Goal: Task Accomplishment & Management: Use online tool/utility

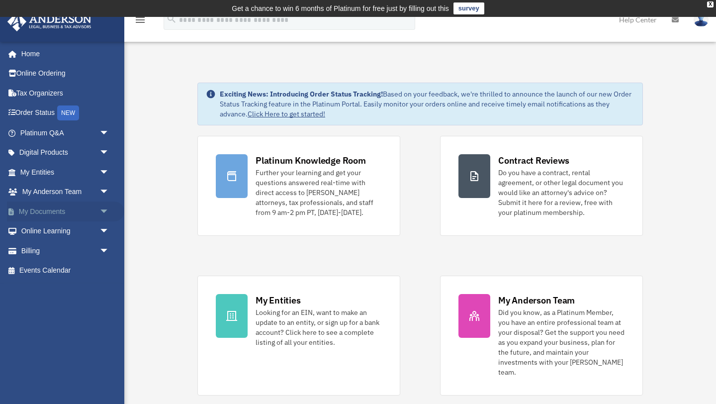
click at [101, 208] on span "arrow_drop_down" at bounding box center [109, 211] width 20 height 20
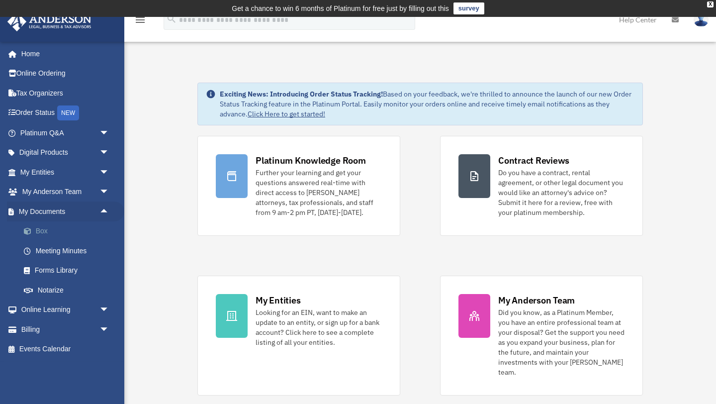
click at [49, 227] on link "Box" at bounding box center [69, 231] width 110 height 20
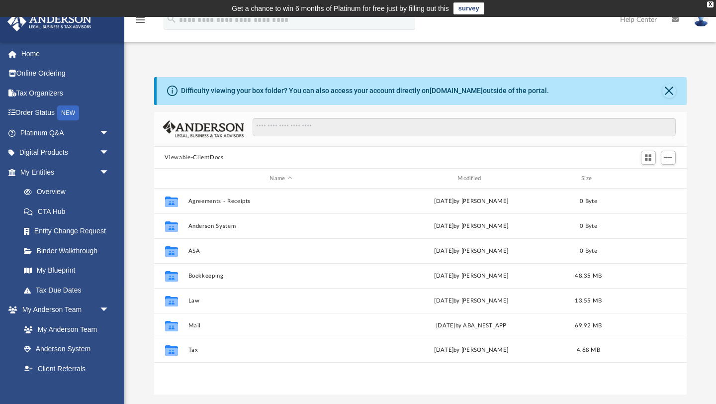
scroll to position [226, 533]
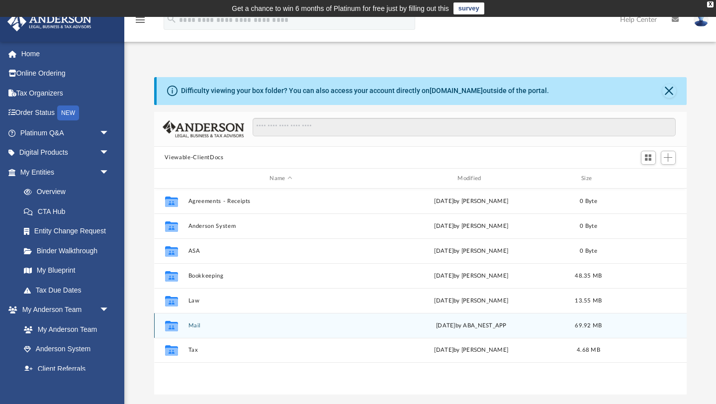
click at [198, 324] on button "Mail" at bounding box center [281, 325] width 186 height 6
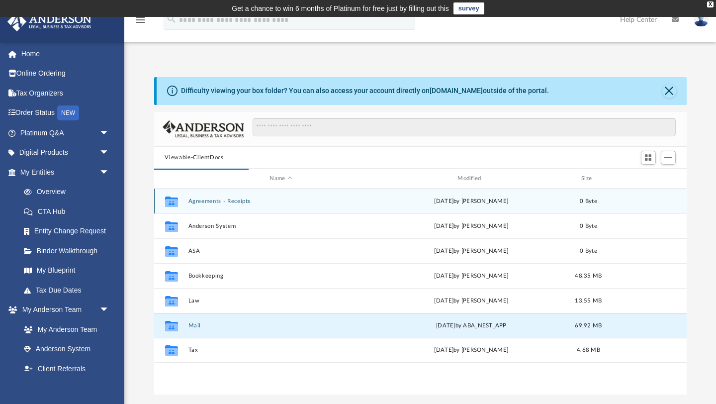
scroll to position [0, 0]
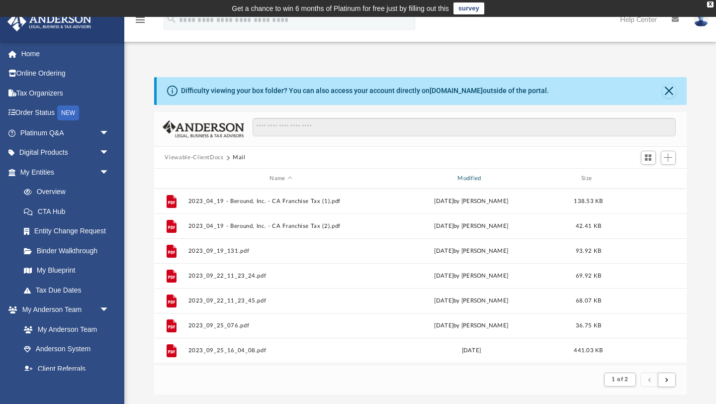
click at [484, 178] on div "Modified" at bounding box center [471, 178] width 186 height 9
click at [474, 176] on div "Modified" at bounding box center [471, 178] width 186 height 9
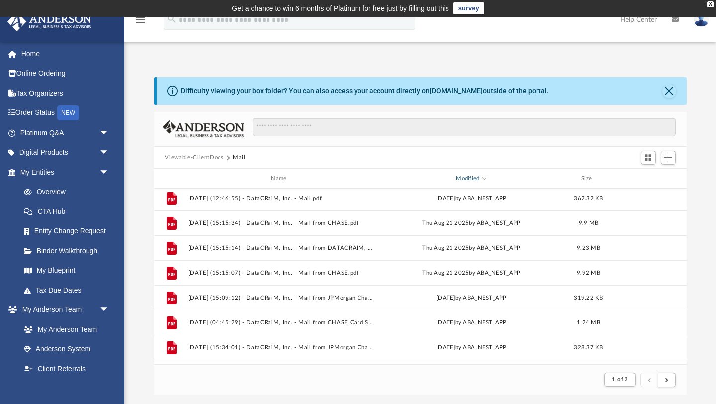
scroll to position [0, 0]
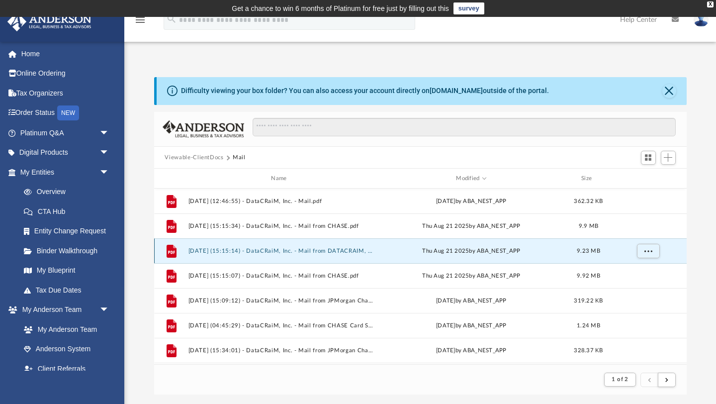
click at [356, 252] on button "[DATE] (15:15:14) - DataCRaiM, Inc. - Mail from DATACRAIM, INC..pdf" at bounding box center [281, 251] width 186 height 6
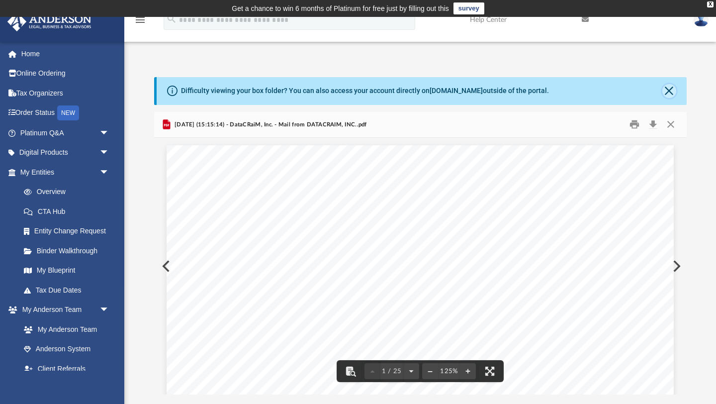
click at [668, 88] on button "Close" at bounding box center [670, 91] width 14 height 14
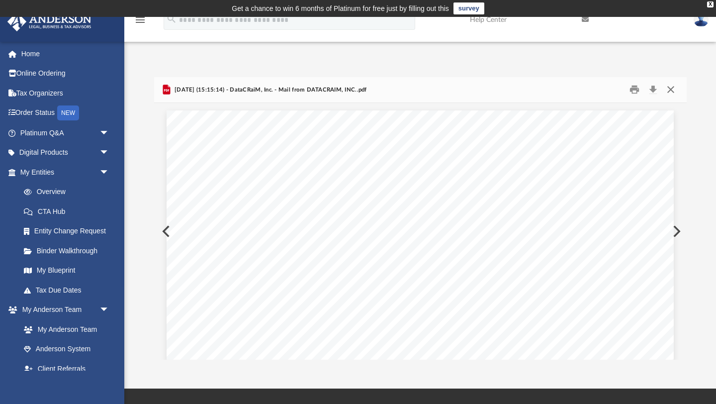
click at [670, 93] on button "Close" at bounding box center [671, 89] width 18 height 15
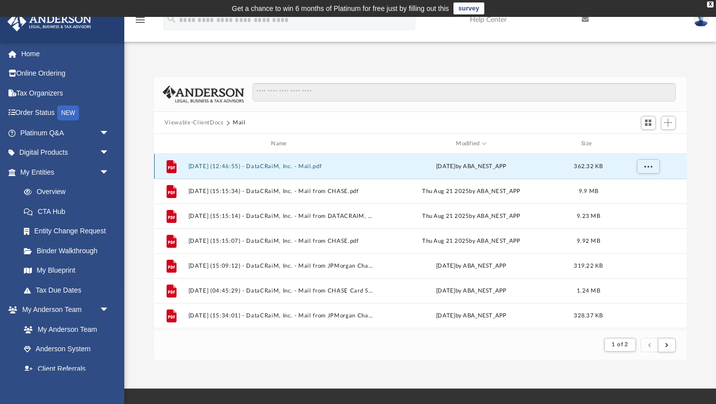
click at [323, 166] on button "[DATE] (12:46:55) - DataCRaiM, Inc. - Mail.pdf" at bounding box center [281, 166] width 186 height 6
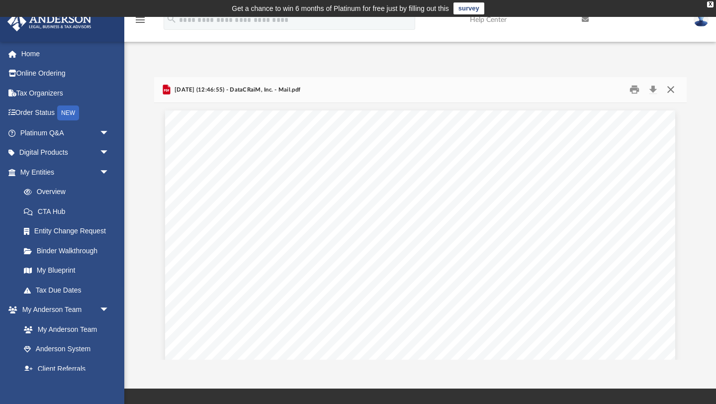
click at [671, 89] on button "Close" at bounding box center [671, 89] width 18 height 15
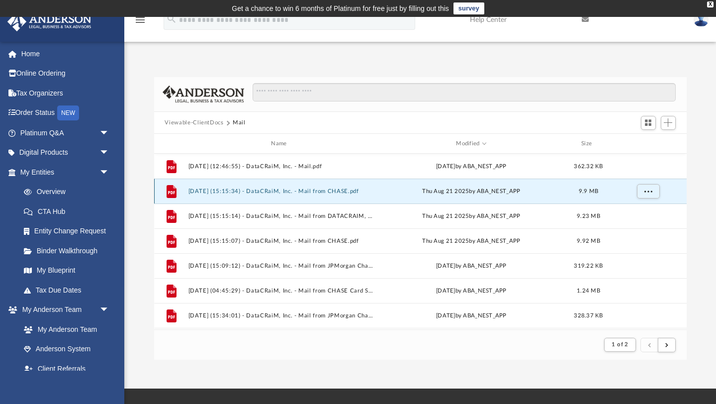
click at [323, 189] on button "[DATE] (15:15:34) - DataCRaiM, Inc. - Mail from CHASE.pdf" at bounding box center [281, 191] width 186 height 6
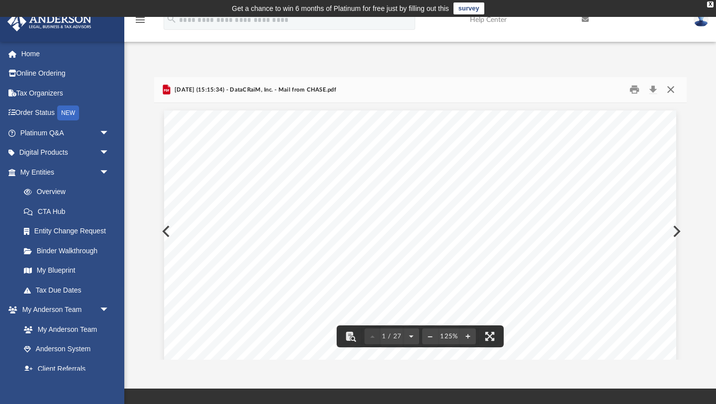
click at [674, 91] on button "Close" at bounding box center [671, 89] width 18 height 15
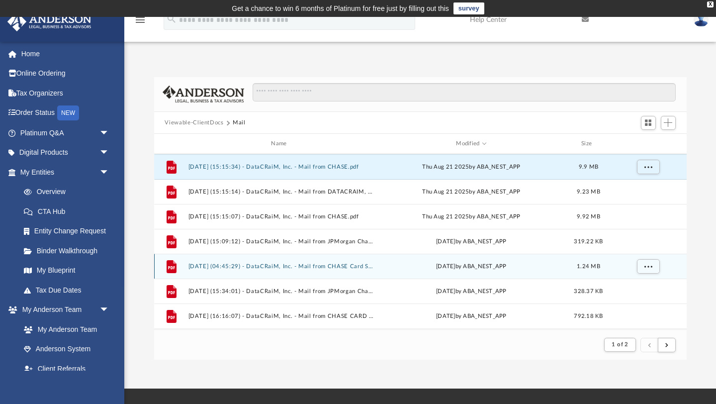
scroll to position [25, 0]
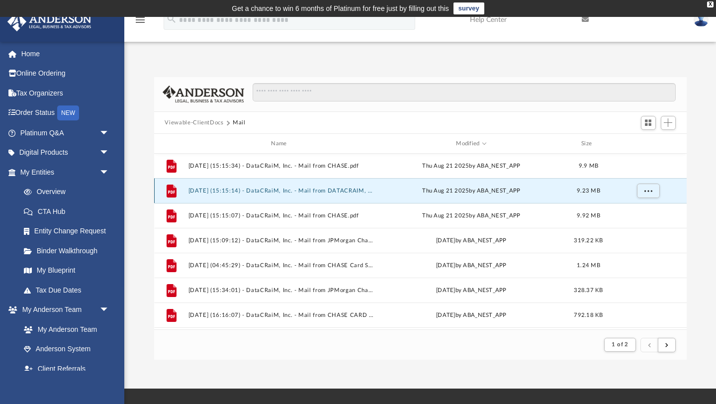
click at [354, 190] on button "[DATE] (15:15:14) - DataCRaiM, Inc. - Mail from DATACRAIM, INC..pdf" at bounding box center [281, 191] width 186 height 6
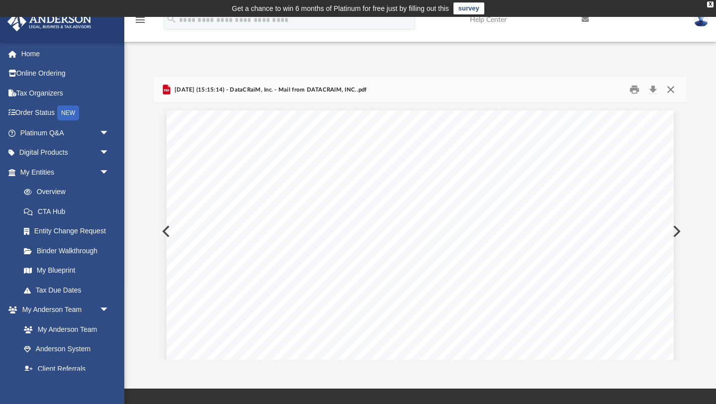
click at [673, 88] on button "Close" at bounding box center [671, 89] width 18 height 15
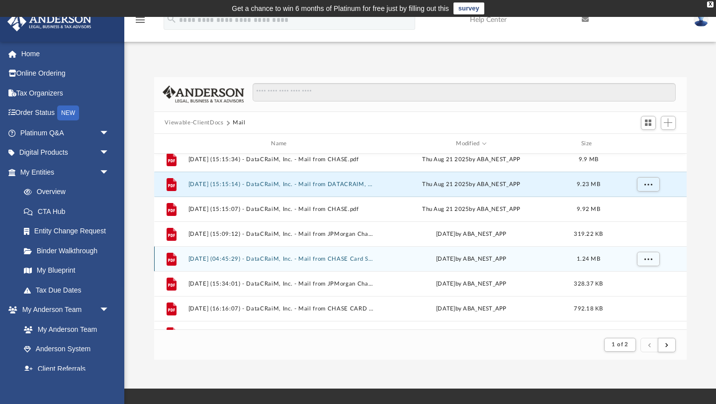
scroll to position [32, 0]
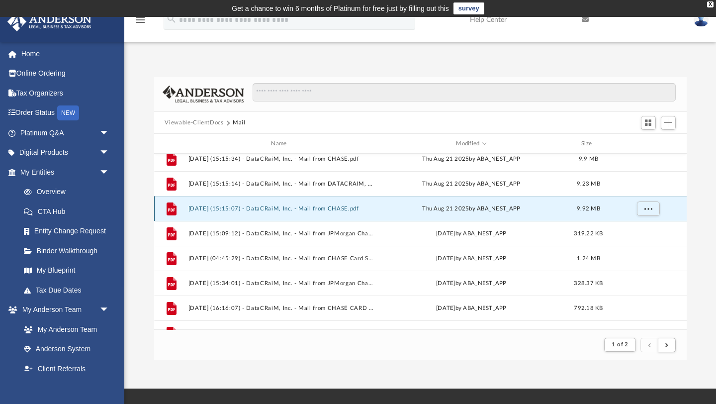
click at [346, 207] on button "[DATE] (15:15:07) - DataCRaiM, Inc. - Mail from CHASE.pdf" at bounding box center [281, 208] width 186 height 6
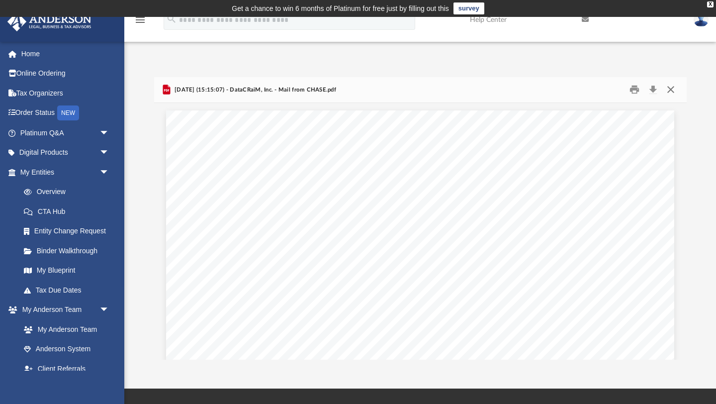
click at [672, 89] on button "Close" at bounding box center [671, 89] width 18 height 15
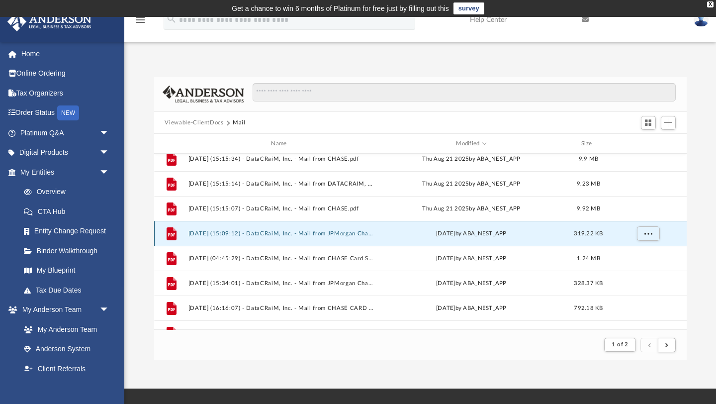
click at [331, 231] on button "[DATE] (15:09:12) - DataCRaiM, Inc. - Mail from JPMorgan Chase Bank, N.A..pdf" at bounding box center [281, 233] width 186 height 6
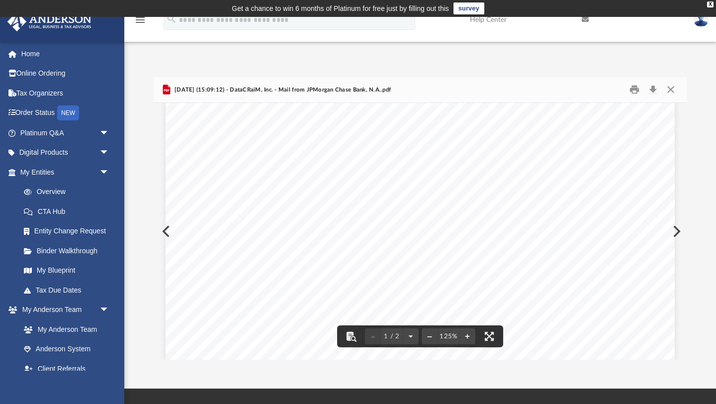
scroll to position [27, 0]
click at [671, 89] on button "Close" at bounding box center [671, 89] width 18 height 15
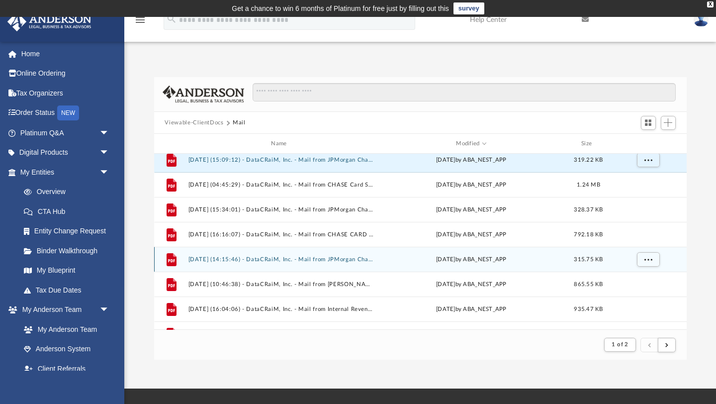
scroll to position [115, 0]
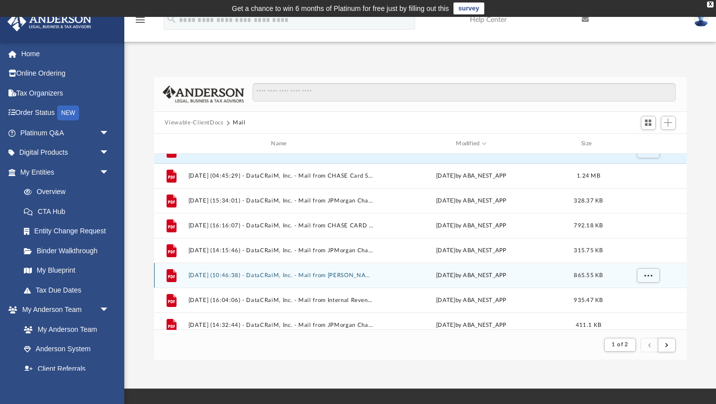
click at [343, 275] on button "[DATE] (10:46:38) - DataCRaiM, Inc. - Mail from [PERSON_NAME].pdf" at bounding box center [281, 275] width 186 height 6
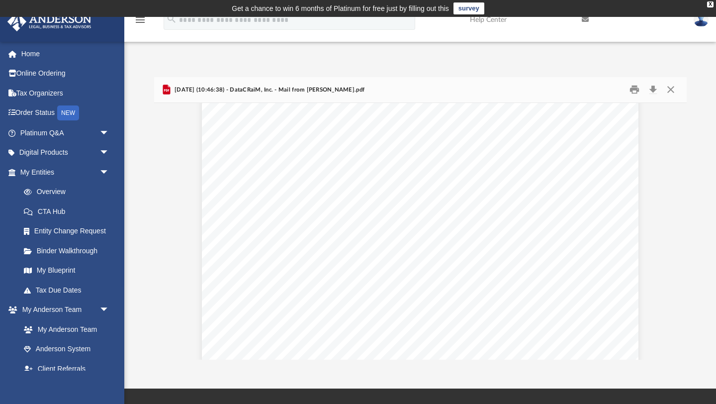
scroll to position [0, 0]
click at [670, 90] on button "Close" at bounding box center [671, 89] width 18 height 15
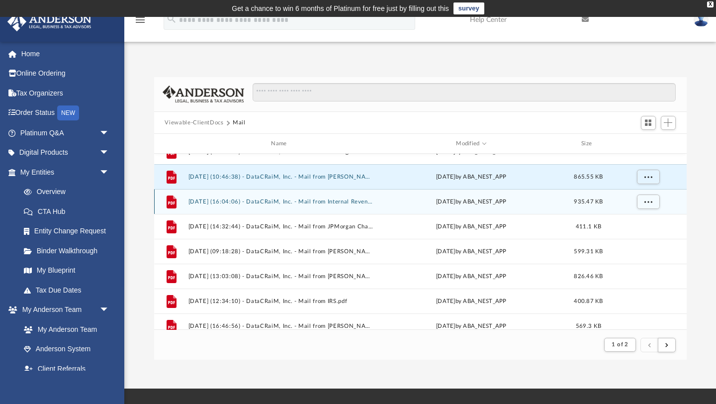
scroll to position [214, 0]
